Goal: Information Seeking & Learning: Check status

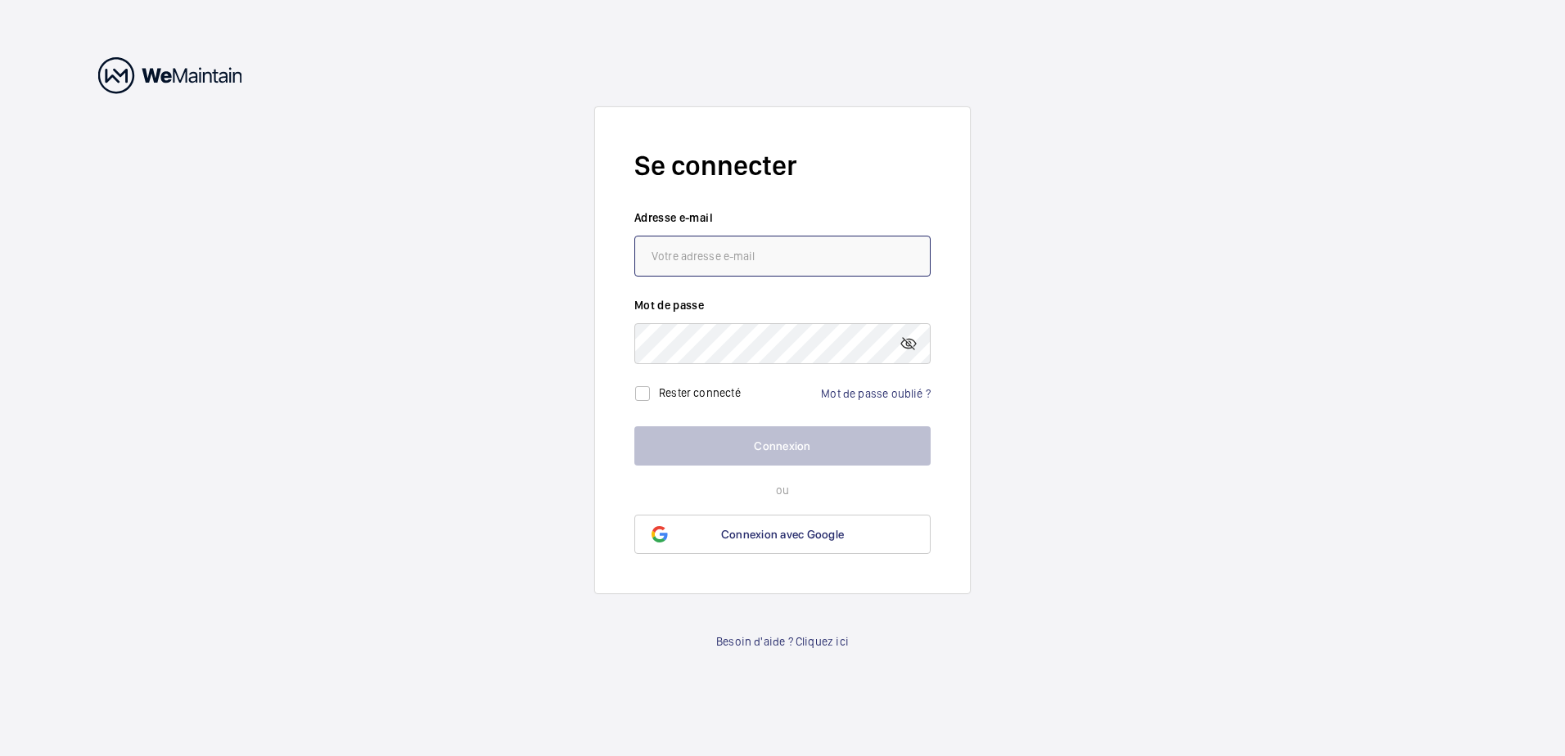
type input "[EMAIL_ADDRESS][DOMAIN_NAME]"
click at [799, 447] on button "Connexion" at bounding box center [782, 445] width 296 height 39
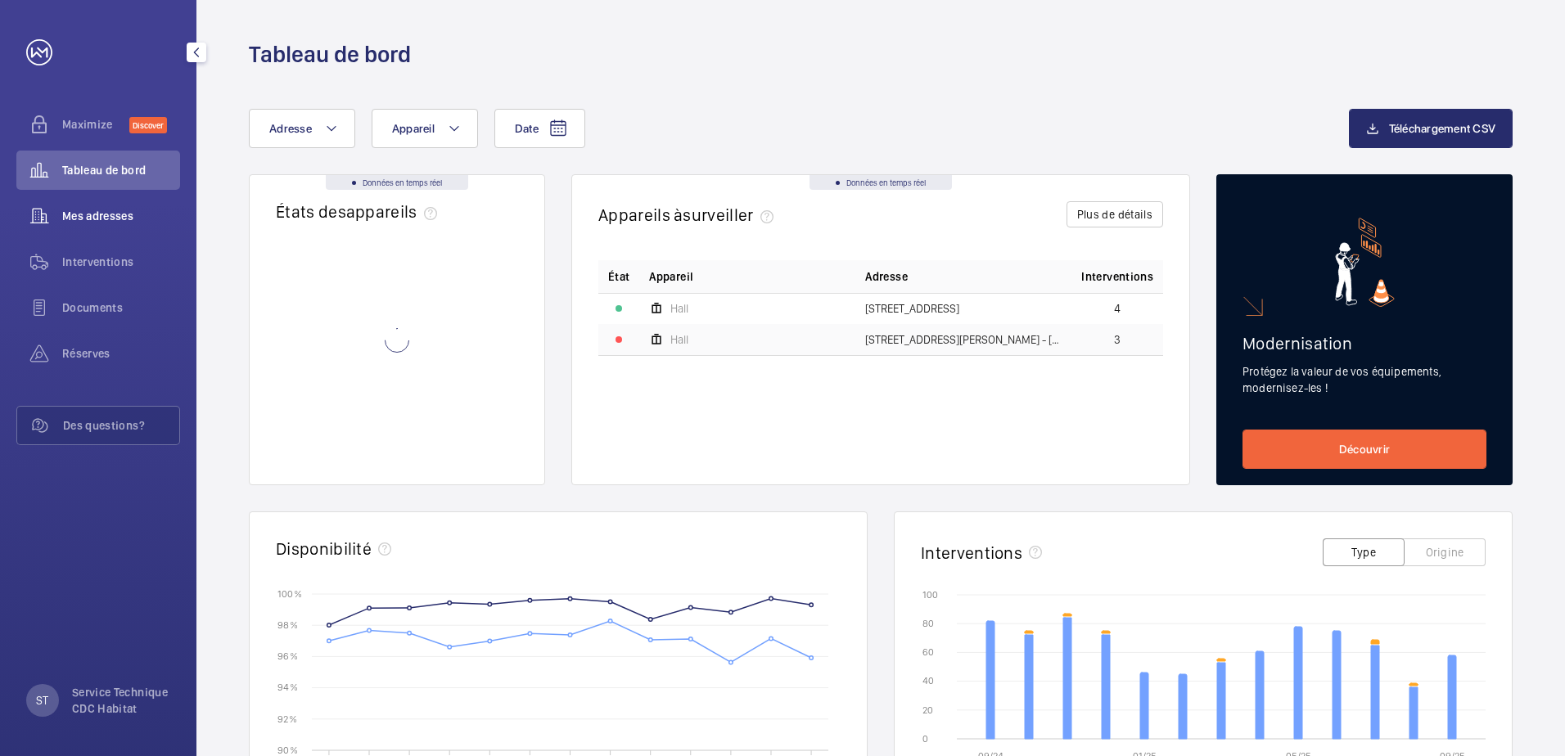
click at [76, 215] on span "Mes adresses" at bounding box center [121, 216] width 118 height 16
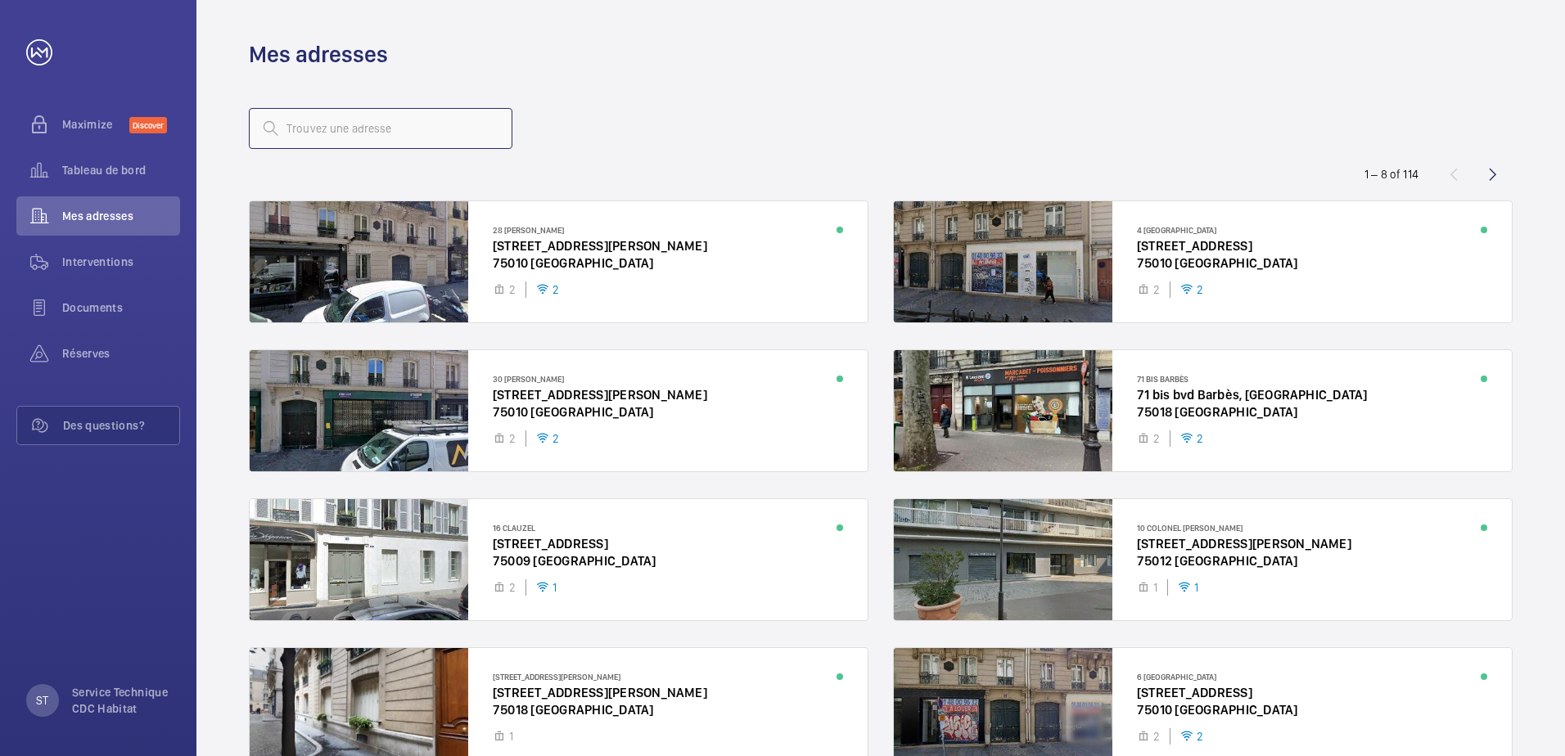
click at [311, 109] on input "text" at bounding box center [381, 128] width 264 height 41
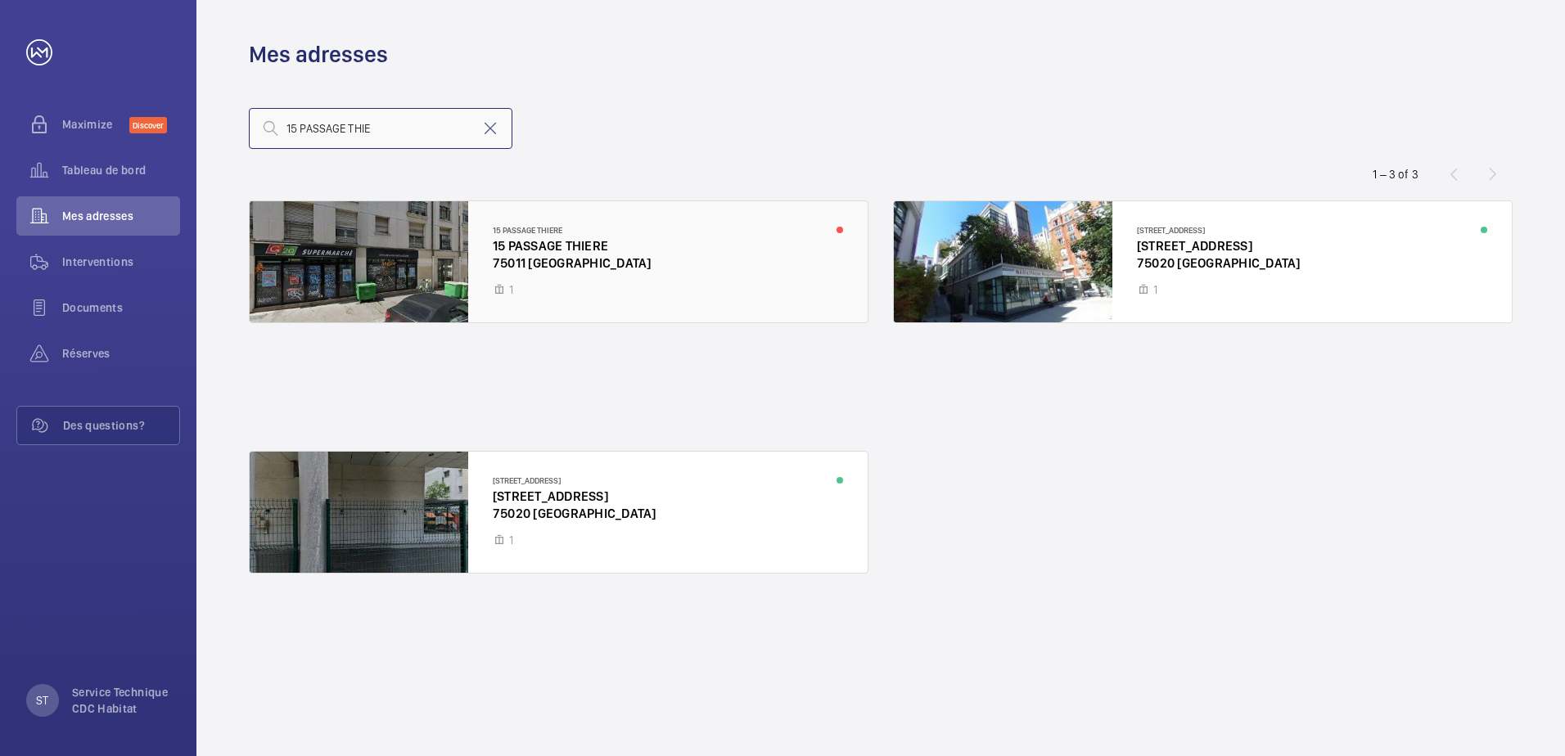
type input "15 PASSAGE THIE"
click at [530, 237] on div at bounding box center [559, 261] width 618 height 121
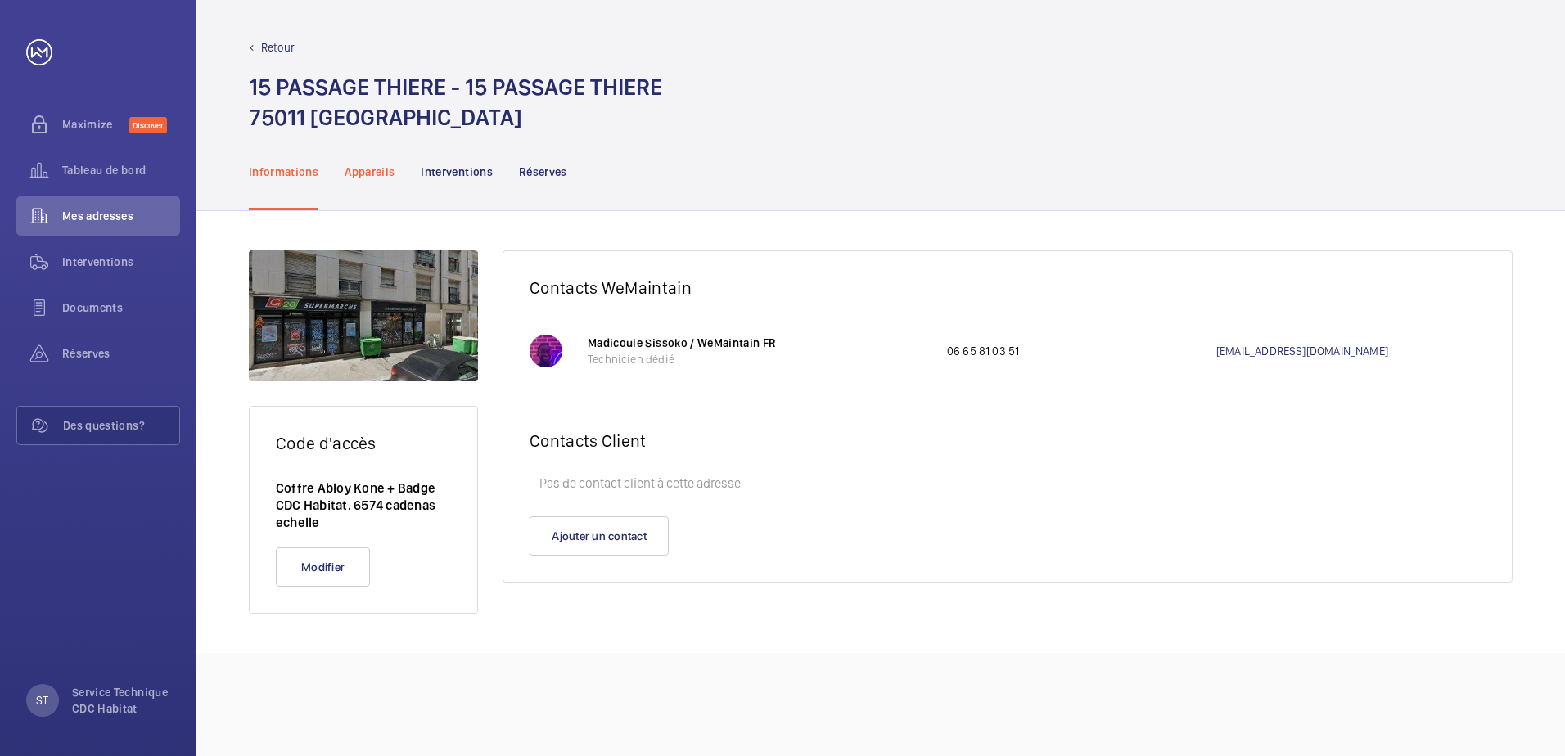
click at [376, 177] on p "Appareils" at bounding box center [370, 172] width 50 height 16
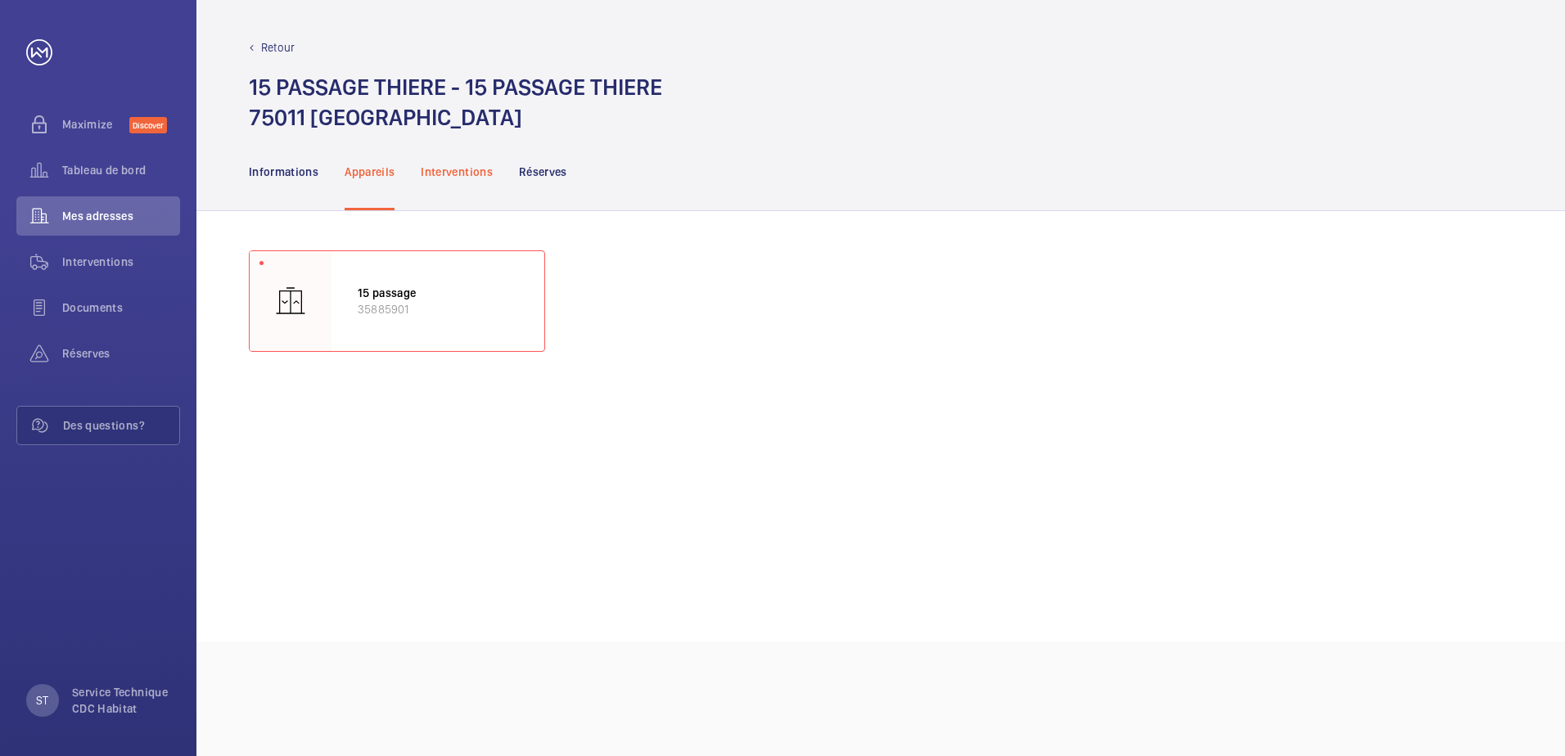
click at [449, 172] on p "Interventions" at bounding box center [457, 172] width 72 height 16
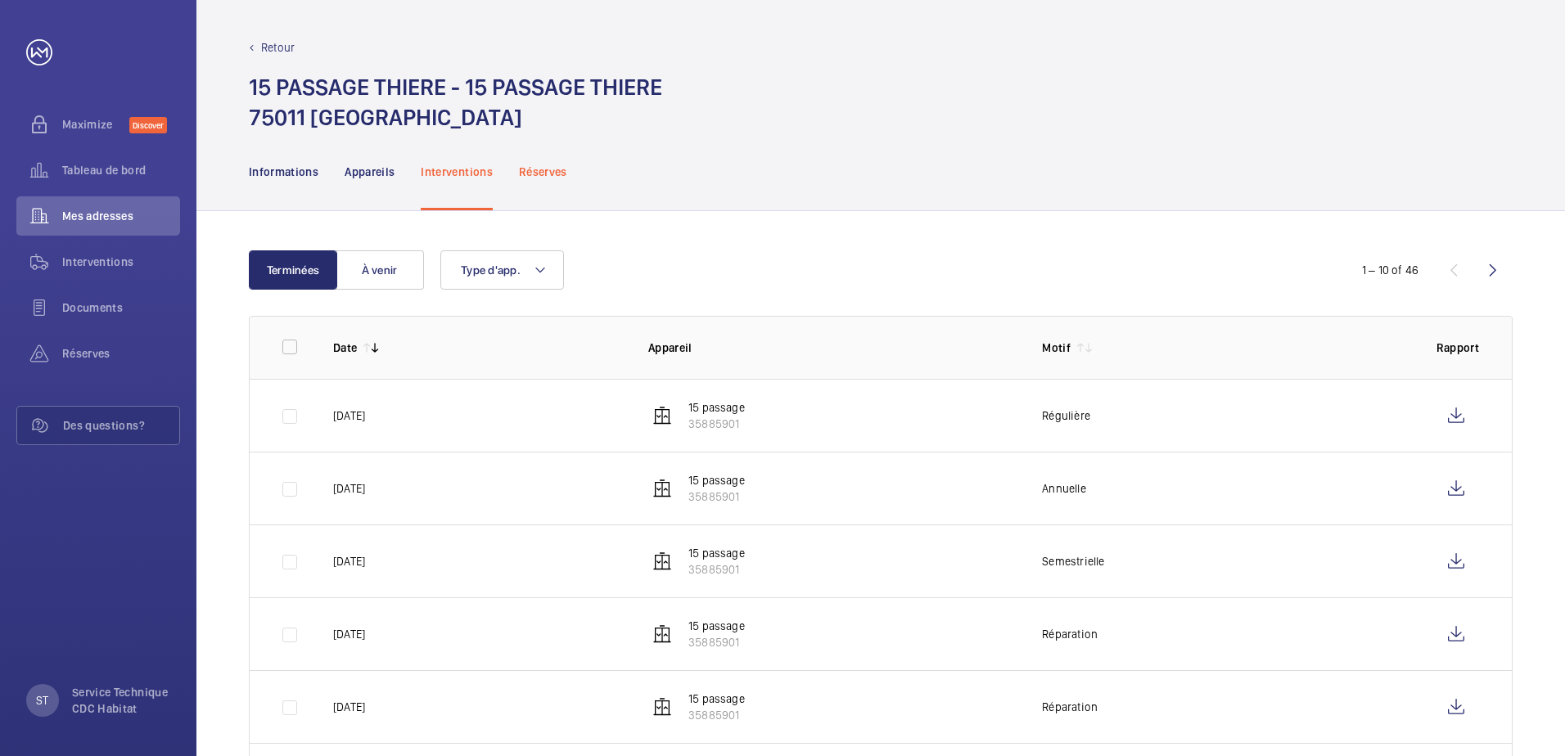
click at [543, 170] on p "Réserves" at bounding box center [543, 172] width 48 height 16
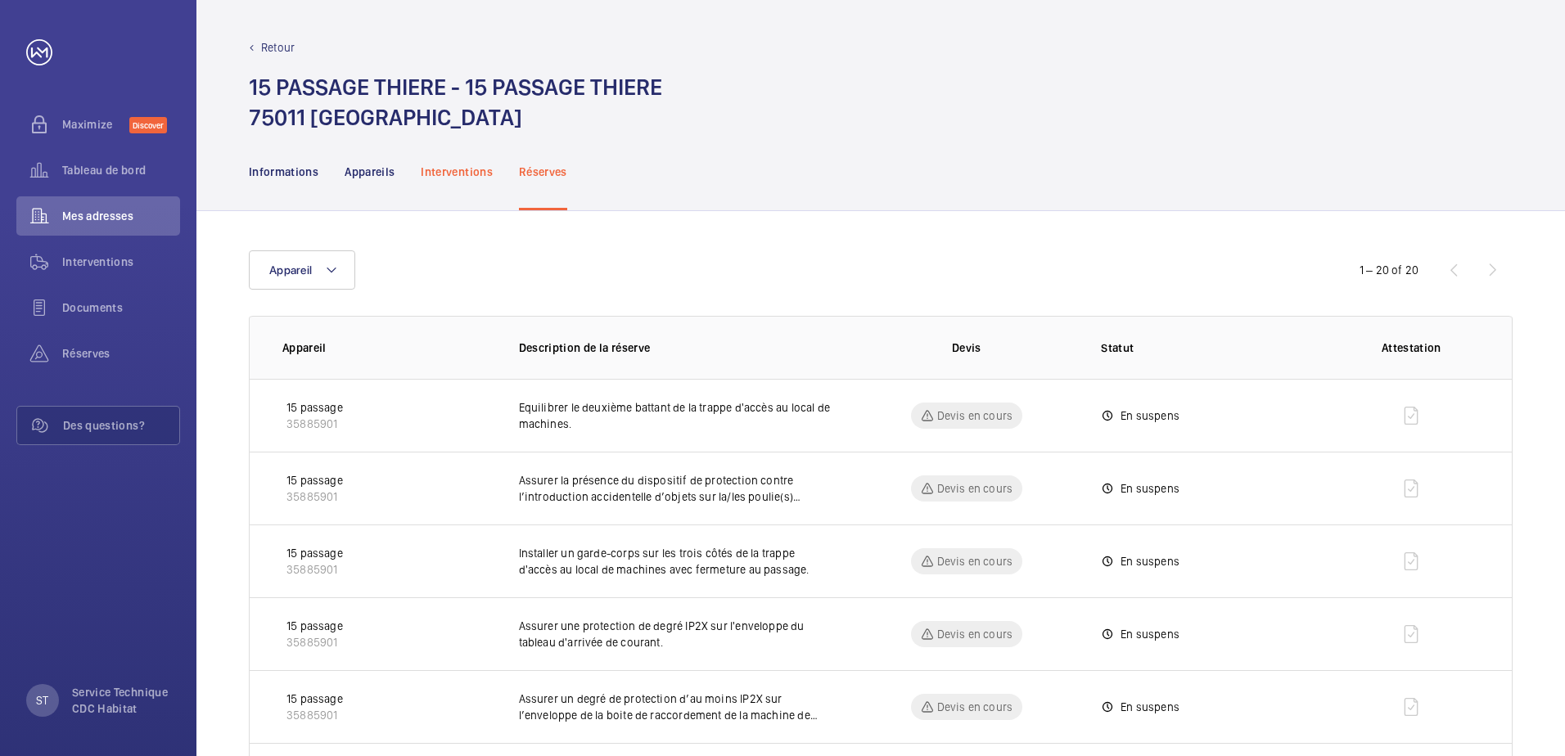
click at [465, 167] on p "Interventions" at bounding box center [457, 172] width 72 height 16
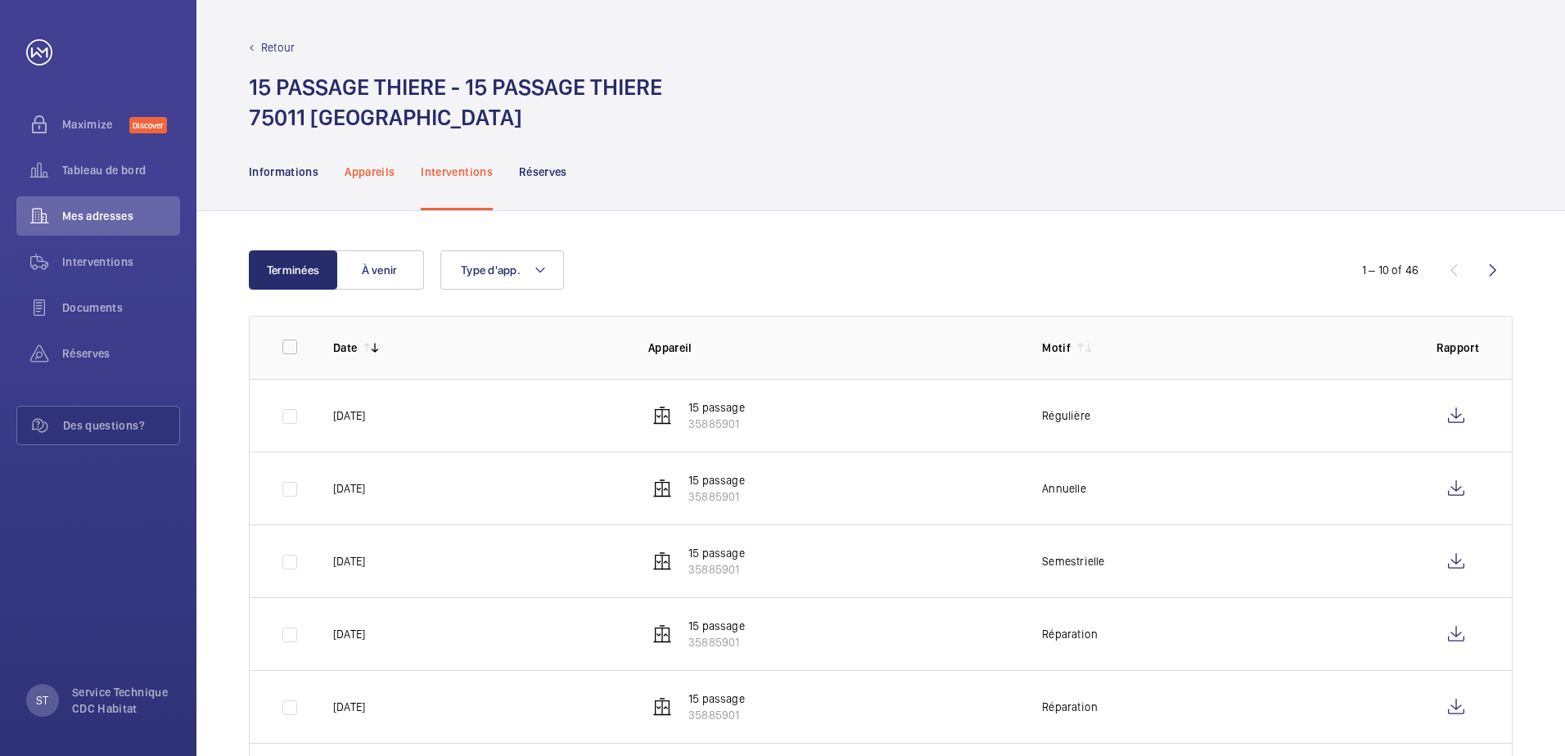
click at [369, 172] on p "Appareils" at bounding box center [370, 172] width 50 height 16
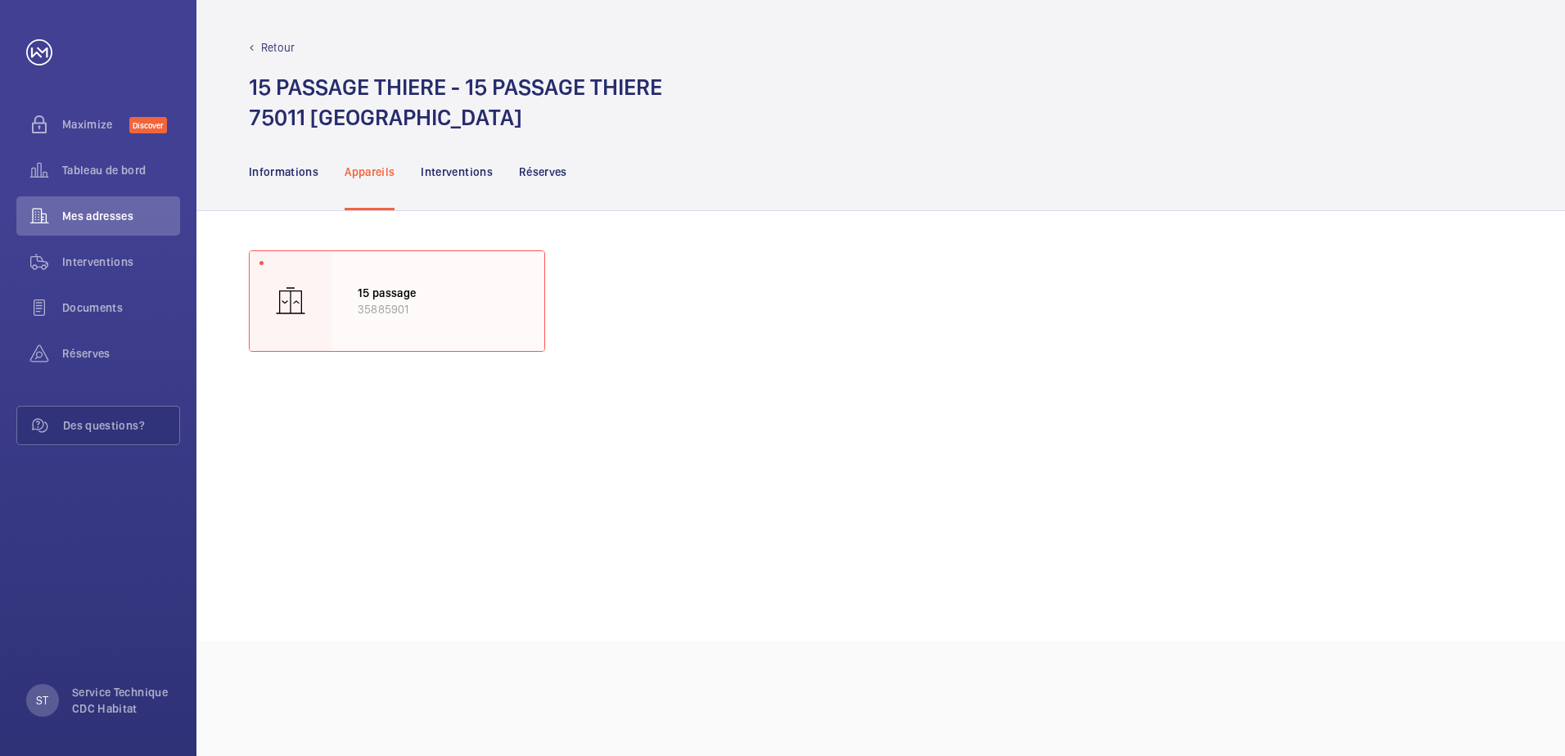
click at [369, 300] on p "15 passage" at bounding box center [438, 293] width 160 height 16
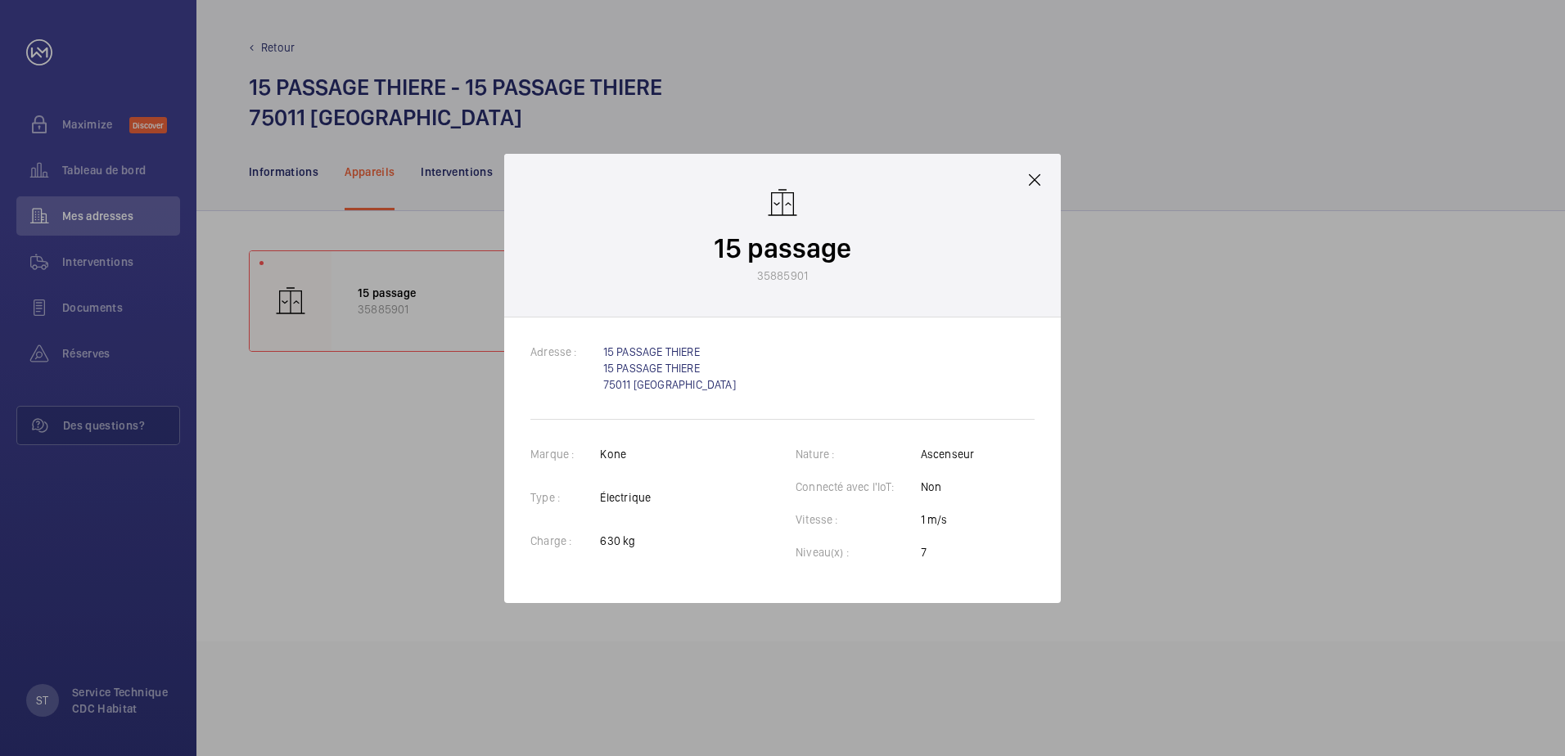
click at [1040, 174] on mat-icon at bounding box center [1035, 180] width 20 height 20
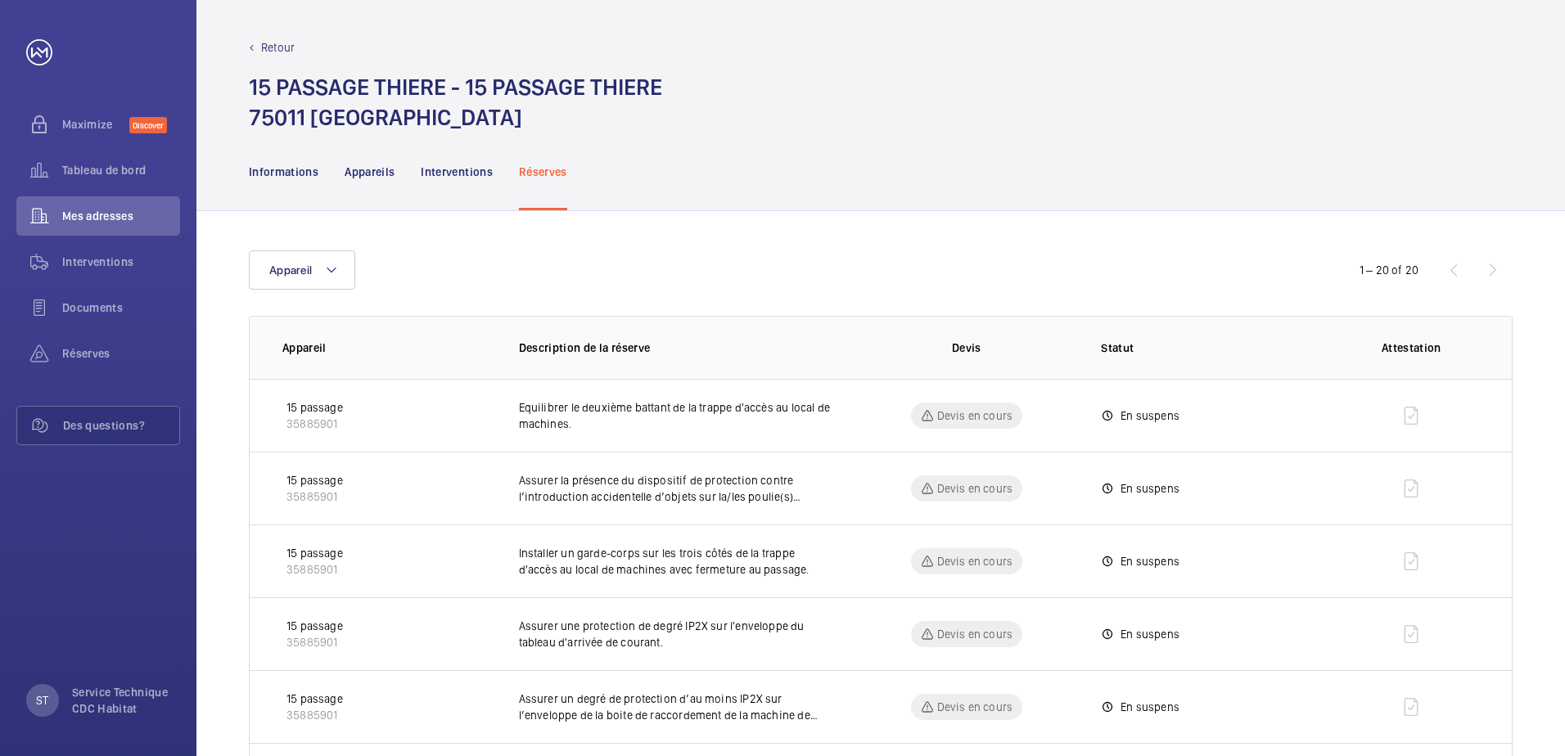
click at [277, 50] on p "Retour" at bounding box center [278, 47] width 34 height 16
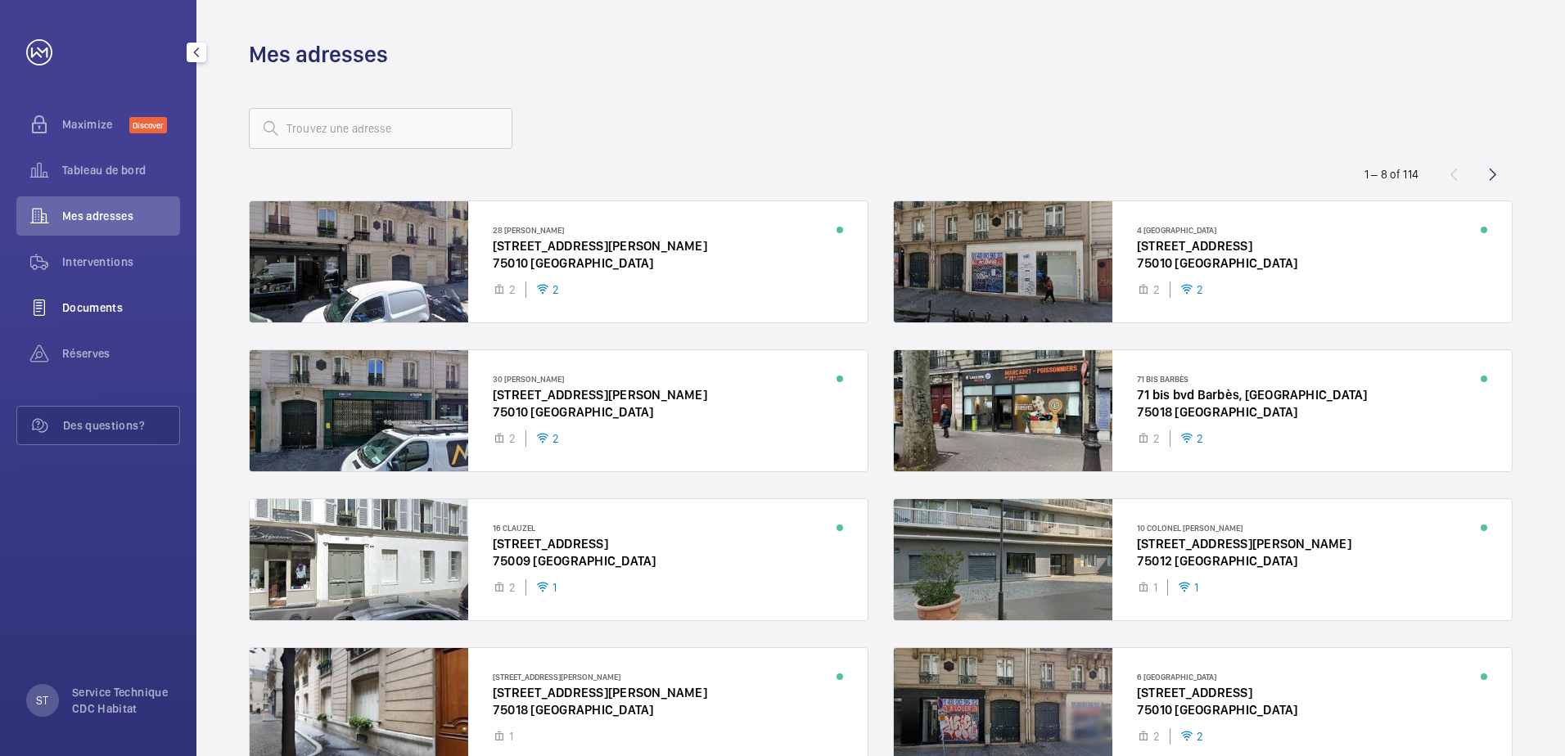
click at [62, 300] on span "Documents" at bounding box center [121, 308] width 118 height 16
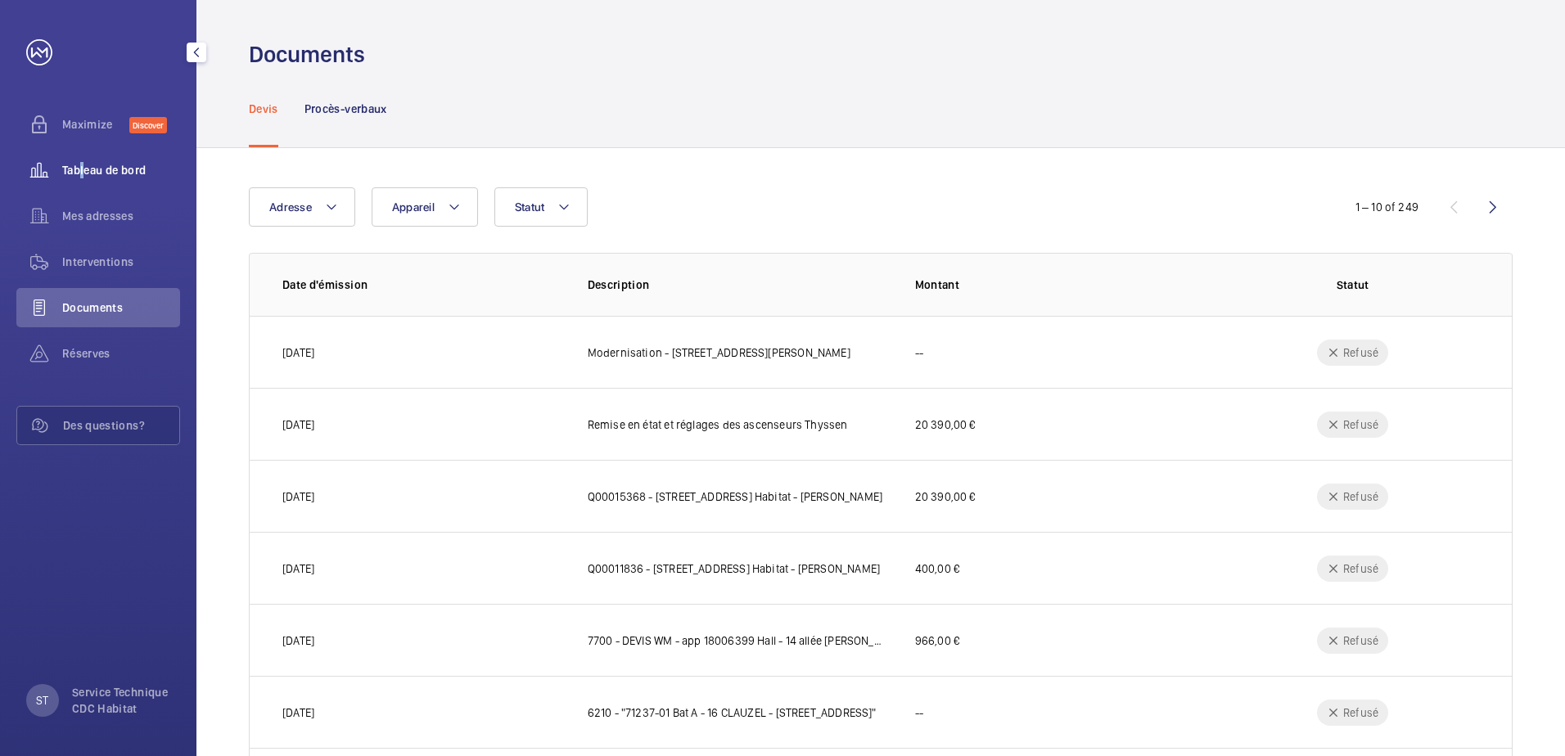
click at [80, 168] on span "Tableau de bord" at bounding box center [121, 170] width 118 height 16
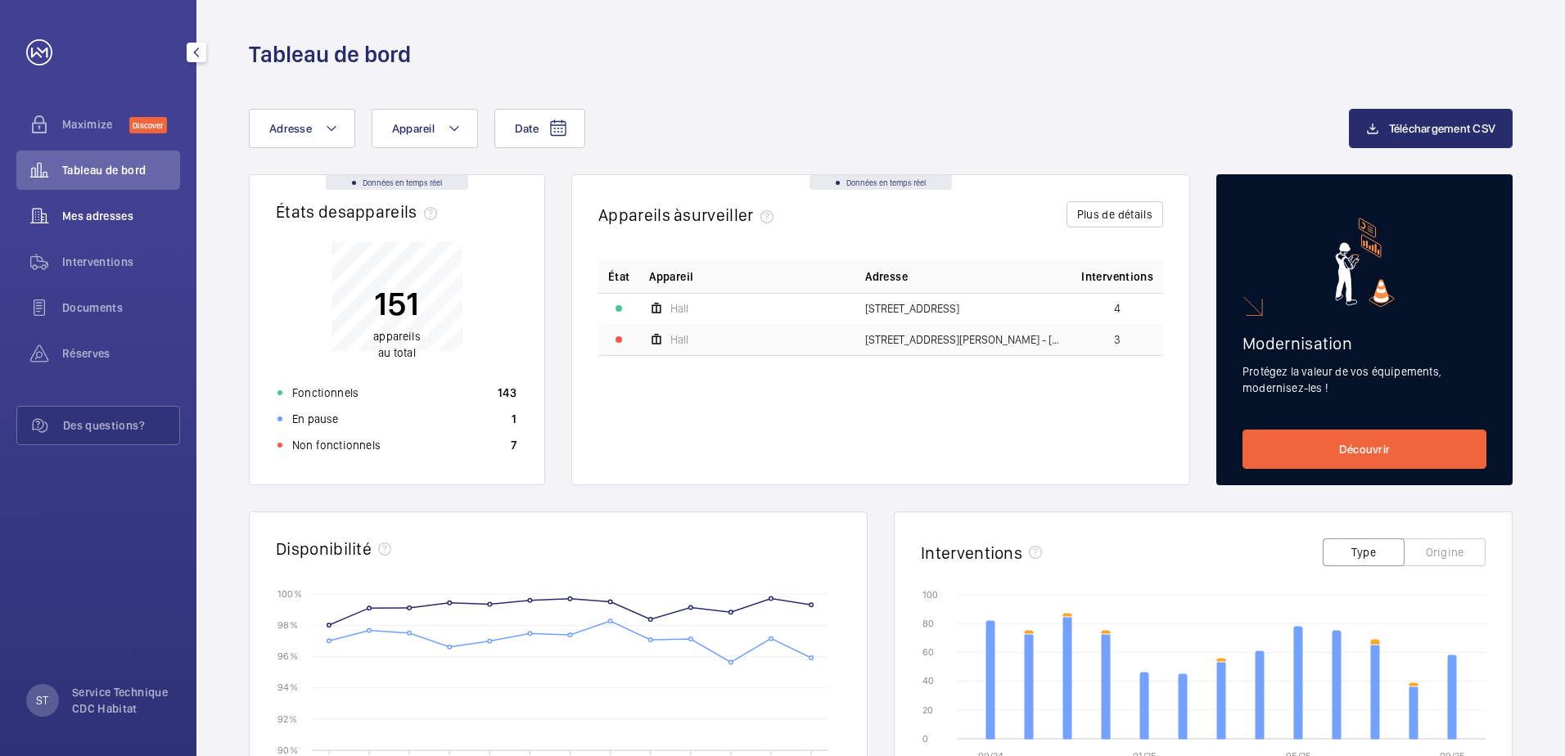
click at [92, 223] on span "Mes adresses" at bounding box center [121, 216] width 118 height 16
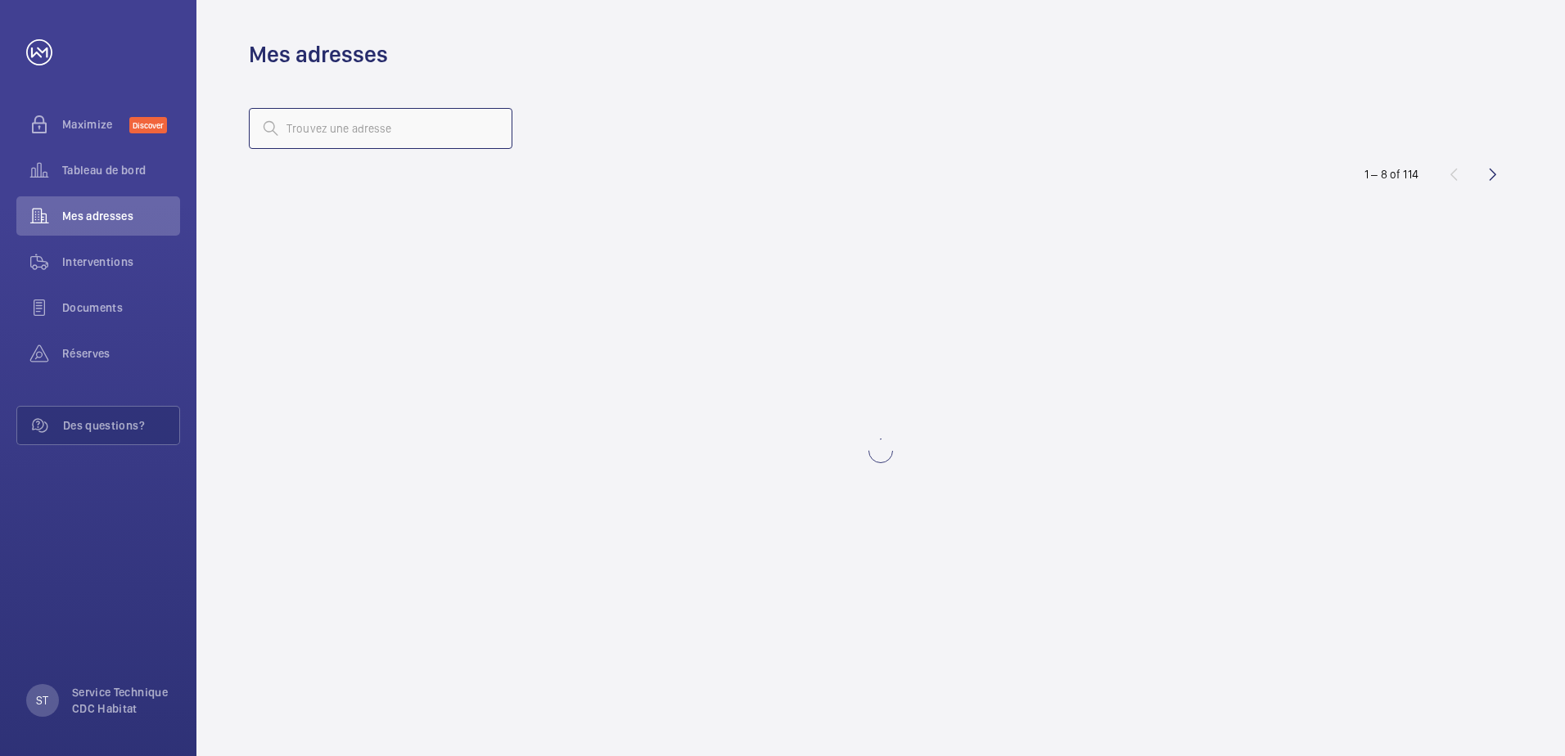
click at [360, 133] on input "text" at bounding box center [381, 128] width 264 height 41
type input "35885901"
click at [488, 125] on mat-icon at bounding box center [490, 129] width 20 height 20
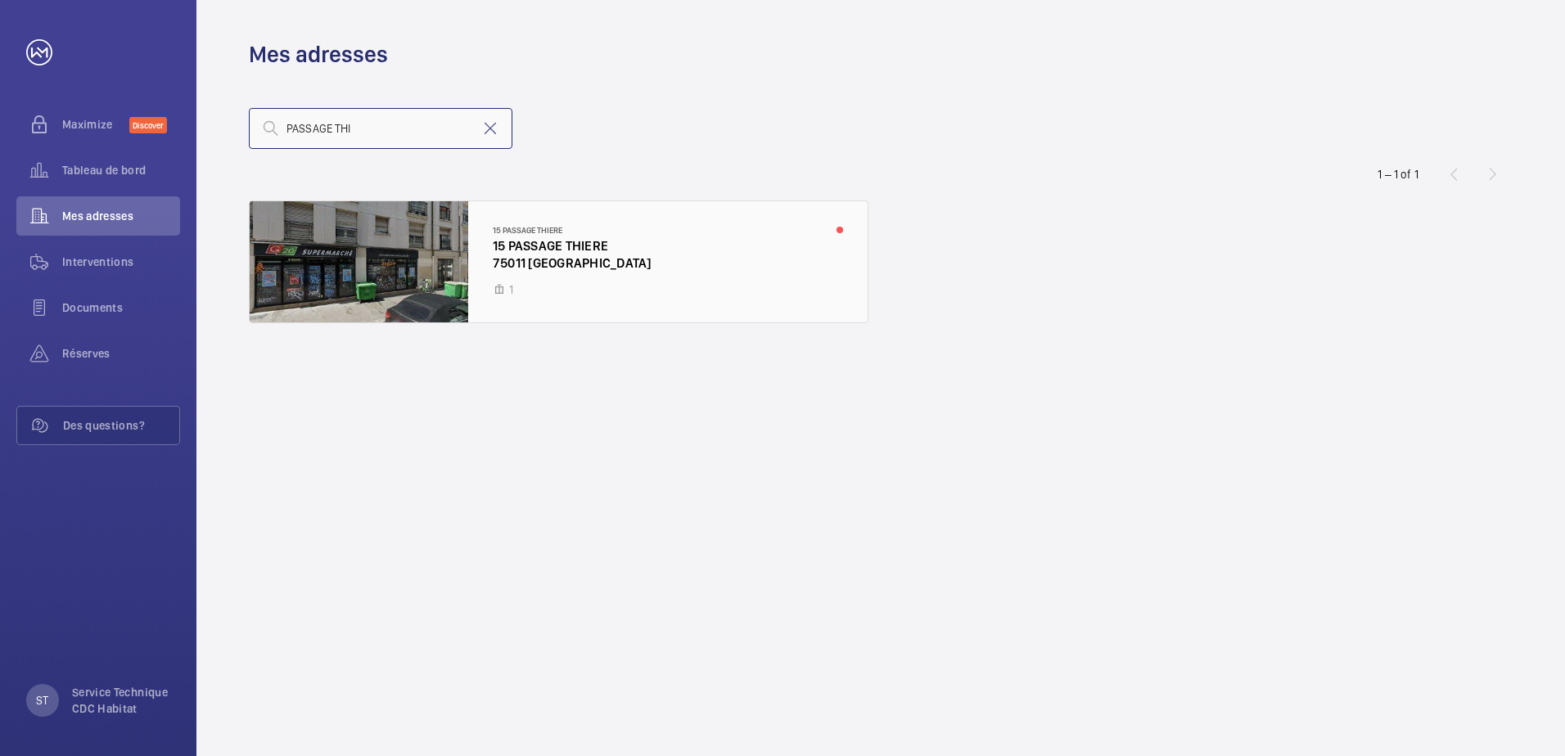
type input "PASSAGE THI"
click at [524, 243] on div at bounding box center [559, 261] width 618 height 121
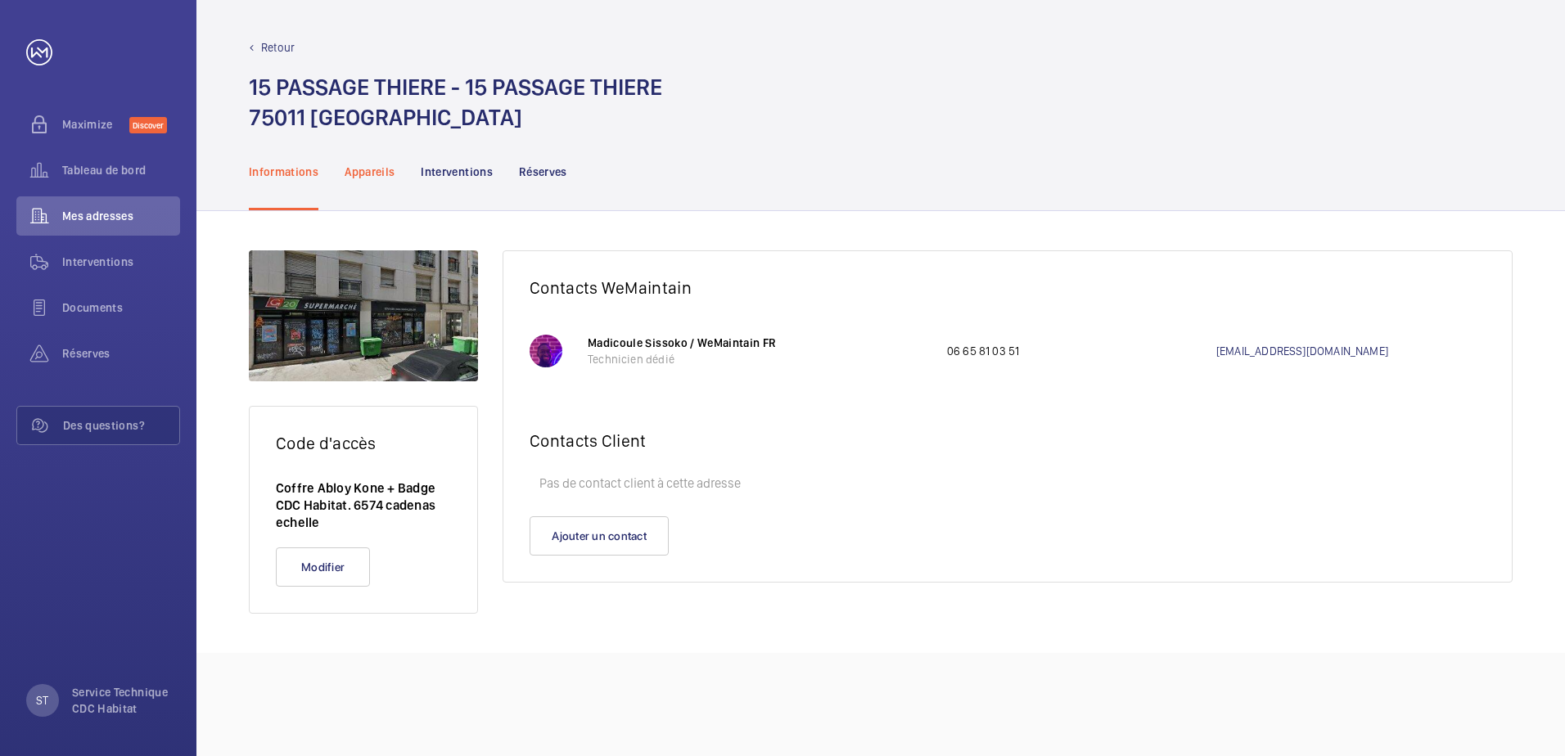
click at [370, 172] on p "Appareils" at bounding box center [370, 172] width 50 height 16
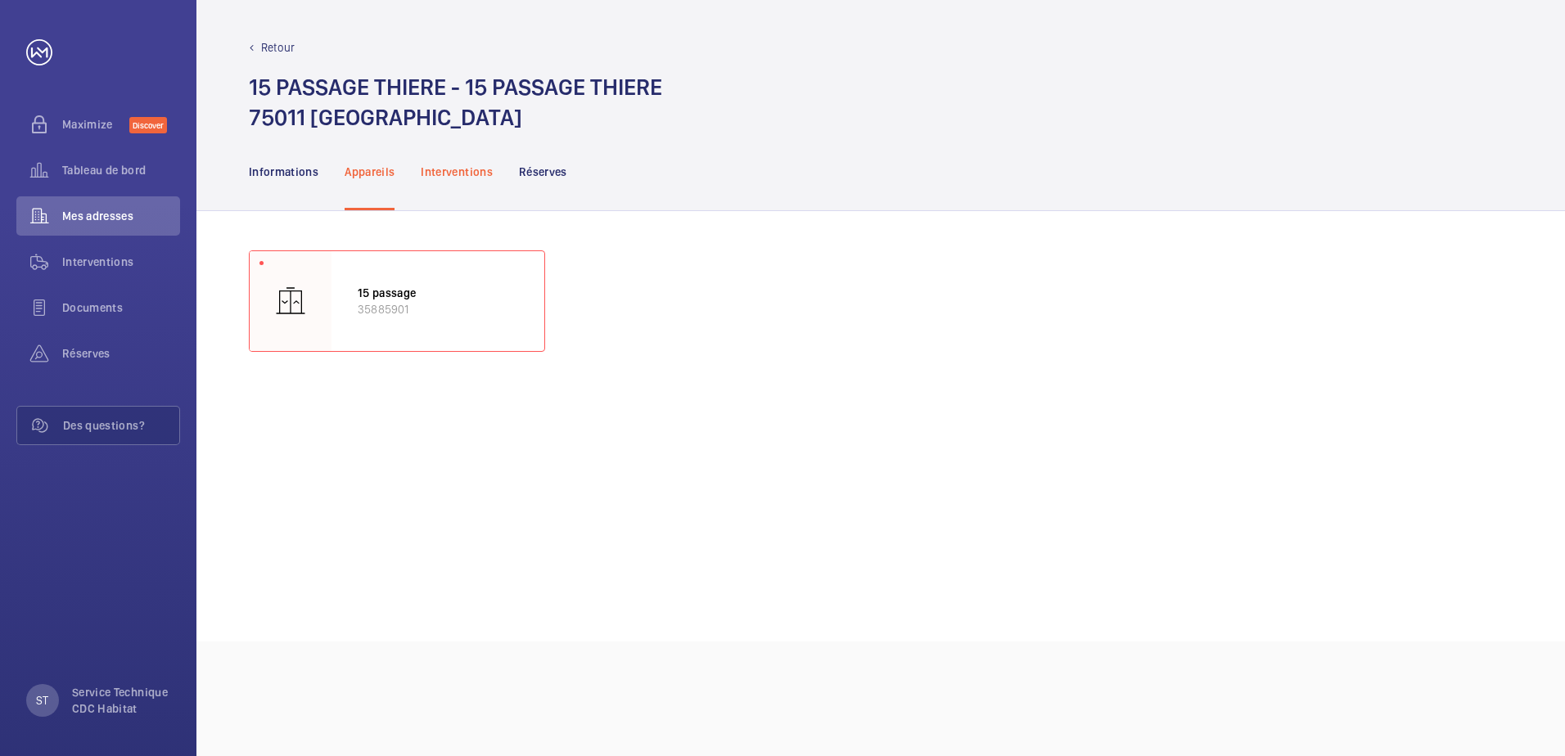
click at [480, 175] on p "Interventions" at bounding box center [457, 172] width 72 height 16
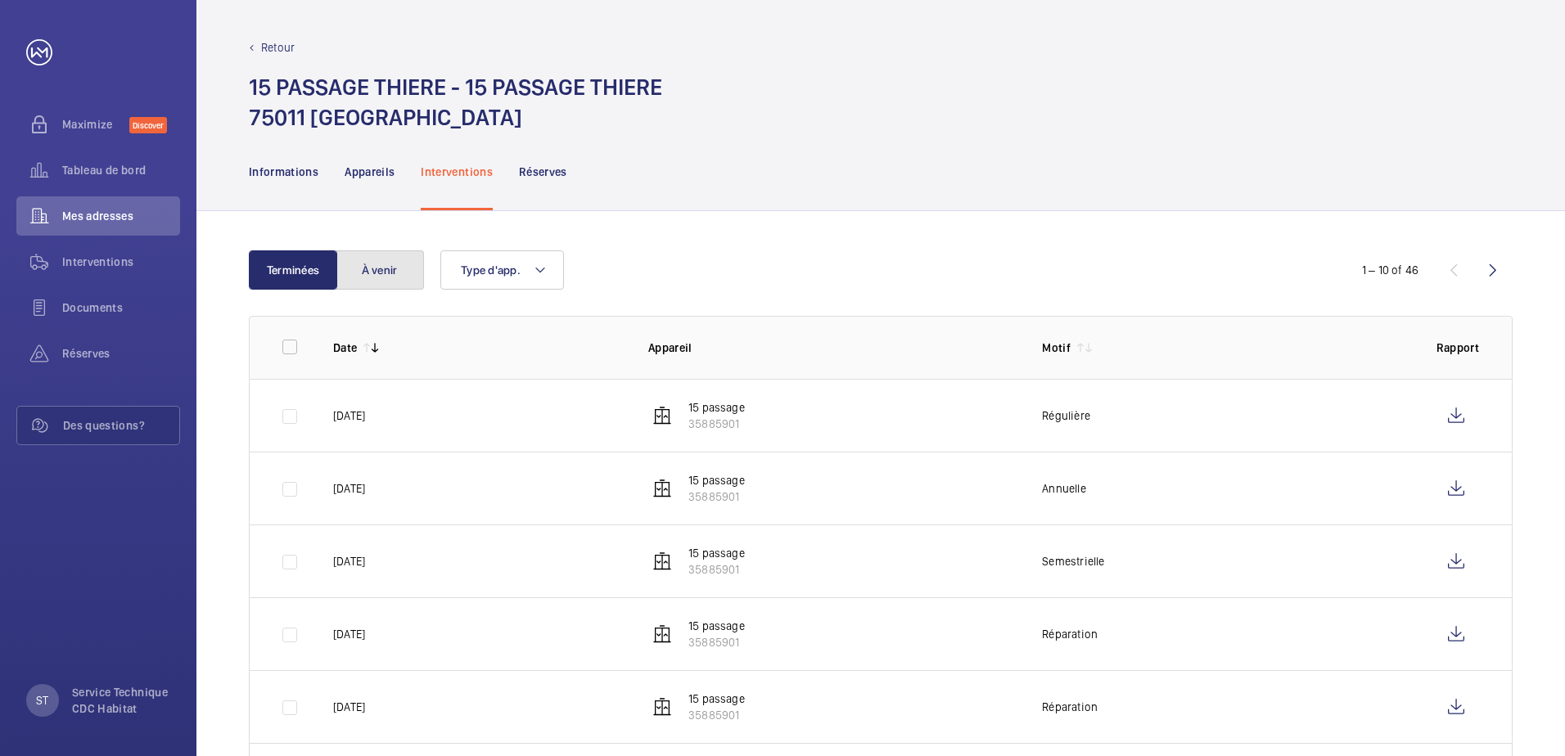
click at [391, 271] on button "À venir" at bounding box center [380, 269] width 88 height 39
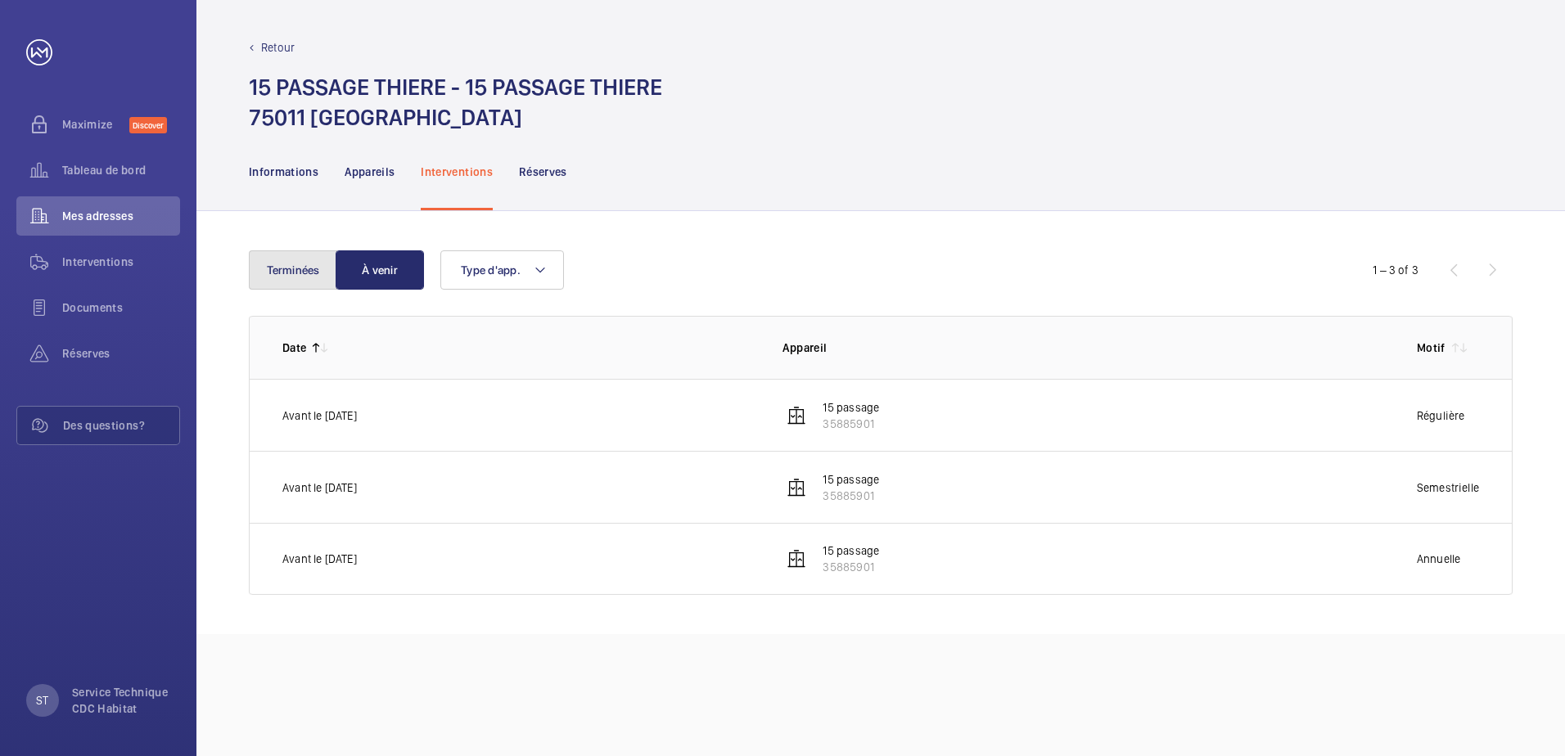
click at [302, 269] on button "Terminées" at bounding box center [293, 269] width 88 height 39
